Goal: Information Seeking & Learning: Learn about a topic

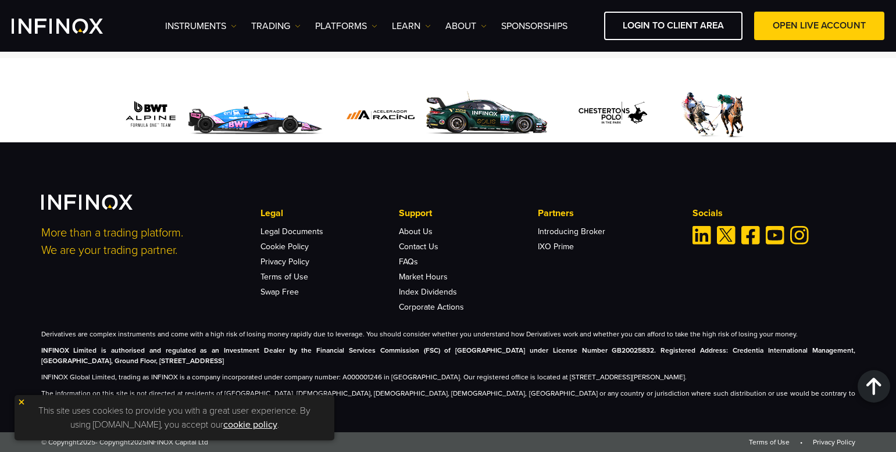
scroll to position [5295, 0]
click at [483, 29] on link "ABOUT" at bounding box center [465, 26] width 41 height 14
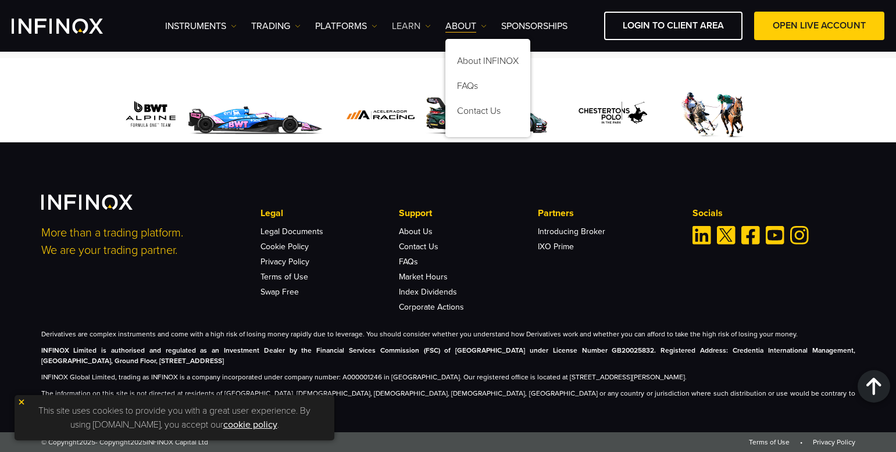
click at [429, 23] on img at bounding box center [428, 26] width 6 height 6
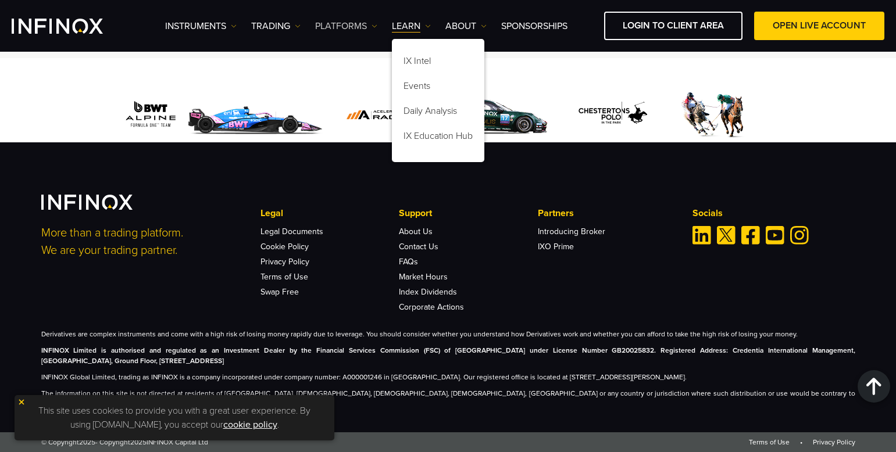
click at [375, 23] on img at bounding box center [375, 26] width 6 height 6
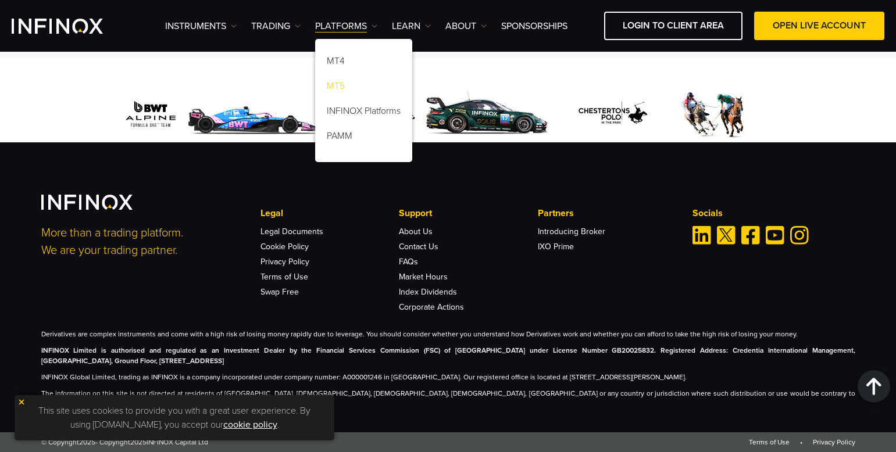
click at [354, 88] on link "MT5" at bounding box center [363, 88] width 97 height 25
